Goal: Task Accomplishment & Management: Use online tool/utility

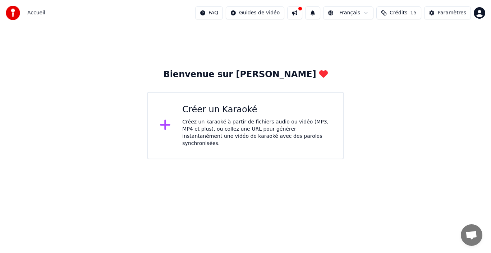
click at [223, 126] on div "Créez un karaoké à partir de fichiers audio ou vidéo (MP3, MP4 et plus), ou col…" at bounding box center [256, 133] width 149 height 29
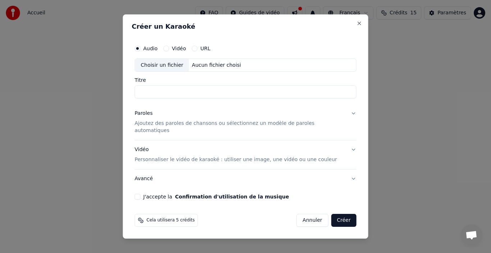
click at [176, 68] on div "Choisir un fichier" at bounding box center [162, 65] width 54 height 13
click at [206, 95] on input "Titre" at bounding box center [246, 92] width 222 height 13
type input "**********"
click at [211, 126] on p "Ajoutez des paroles de chansons ou sélectionnez un modèle de paroles automatiqu…" at bounding box center [240, 127] width 210 height 14
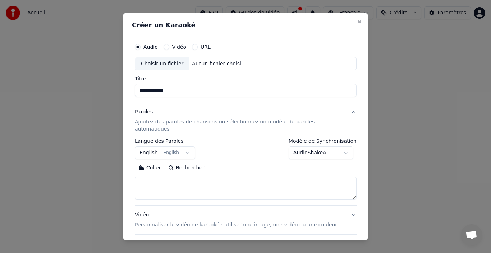
click at [186, 147] on button "English English" at bounding box center [165, 153] width 60 height 13
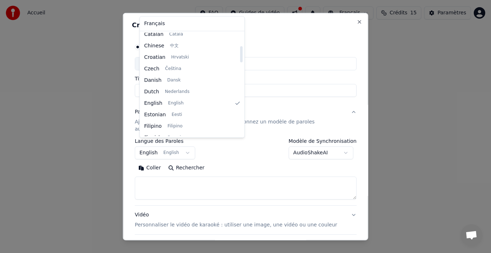
scroll to position [49, 0]
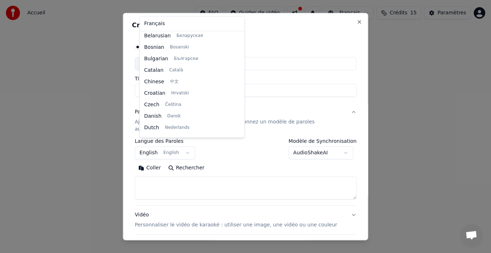
click at [274, 103] on body "**********" at bounding box center [245, 80] width 491 height 160
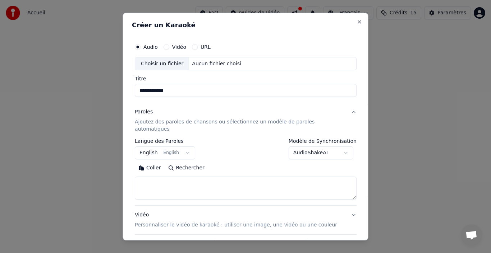
click at [219, 63] on div "Aucun fichier choisi" at bounding box center [216, 63] width 55 height 7
click at [337, 147] on button "AudioShakeAI" at bounding box center [320, 153] width 65 height 13
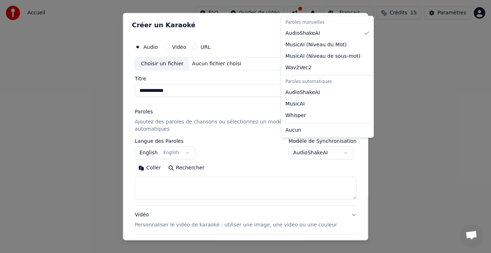
click at [337, 145] on body "**********" at bounding box center [245, 80] width 491 height 160
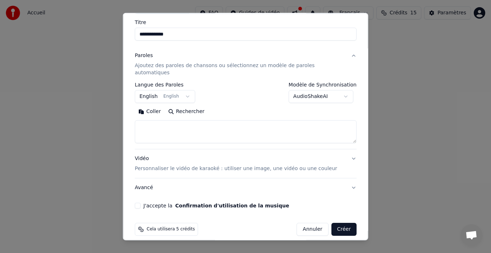
scroll to position [0, 0]
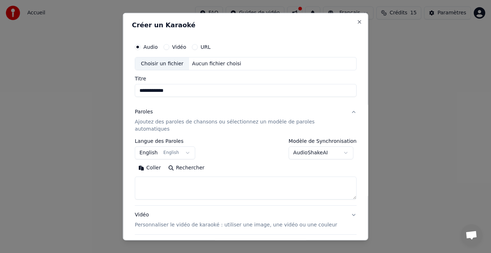
click at [198, 47] on button "URL" at bounding box center [195, 47] width 6 height 6
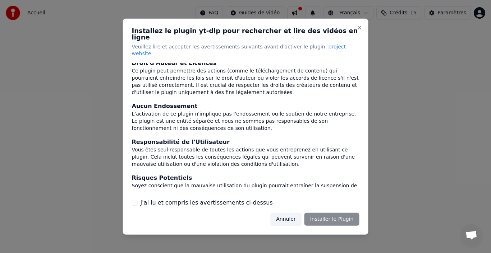
scroll to position [76, 0]
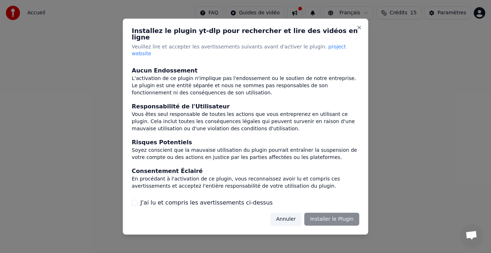
click at [329, 213] on div "Annuler Installer le Plugin" at bounding box center [314, 219] width 89 height 13
click at [136, 200] on button "J'ai lu et compris les avertissements ci-dessus" at bounding box center [135, 203] width 6 height 6
click at [330, 213] on button "Installer le Plugin" at bounding box center [332, 219] width 55 height 13
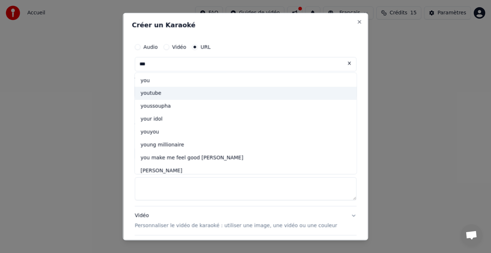
click at [154, 94] on div "youtube" at bounding box center [246, 93] width 222 height 13
type input "*******"
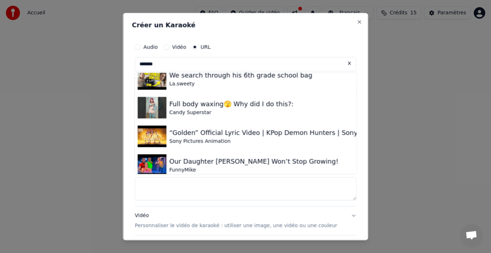
scroll to position [0, 0]
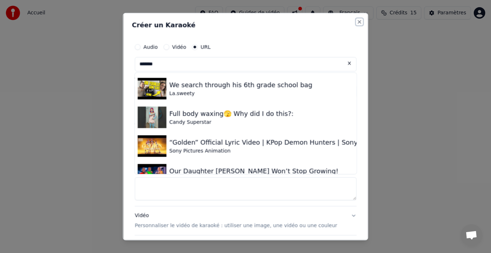
click at [357, 20] on button "Close" at bounding box center [360, 22] width 6 height 6
select select
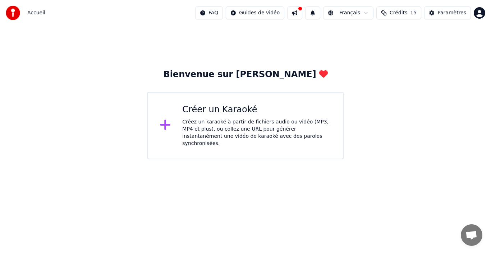
click at [302, 14] on button at bounding box center [294, 12] width 15 height 13
